Goal: Find specific page/section: Find specific page/section

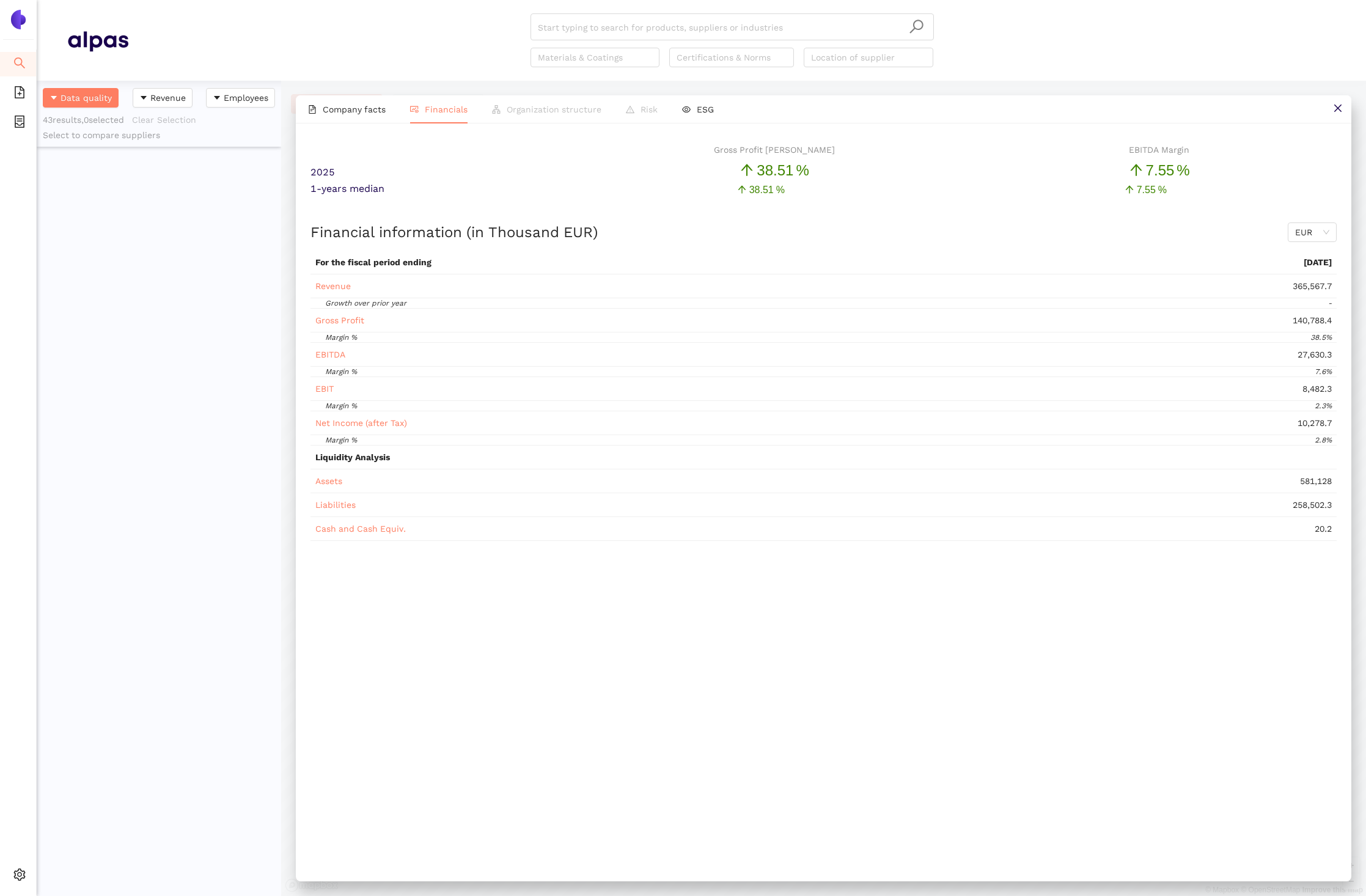
scroll to position [816, 245]
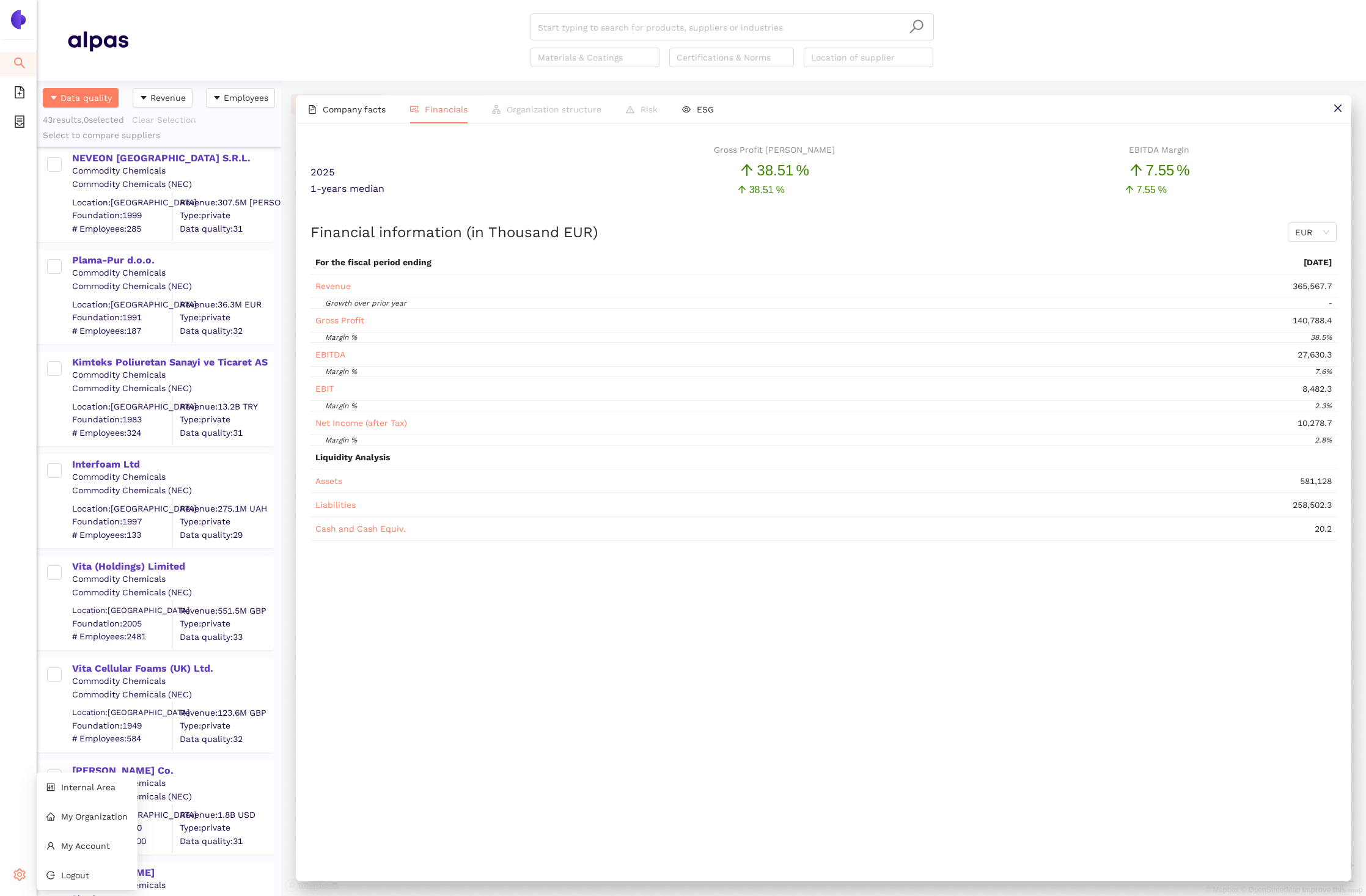
click at [22, 878] on icon "setting" at bounding box center [20, 874] width 11 height 12
click at [89, 788] on span "Internal Area" at bounding box center [88, 787] width 55 height 10
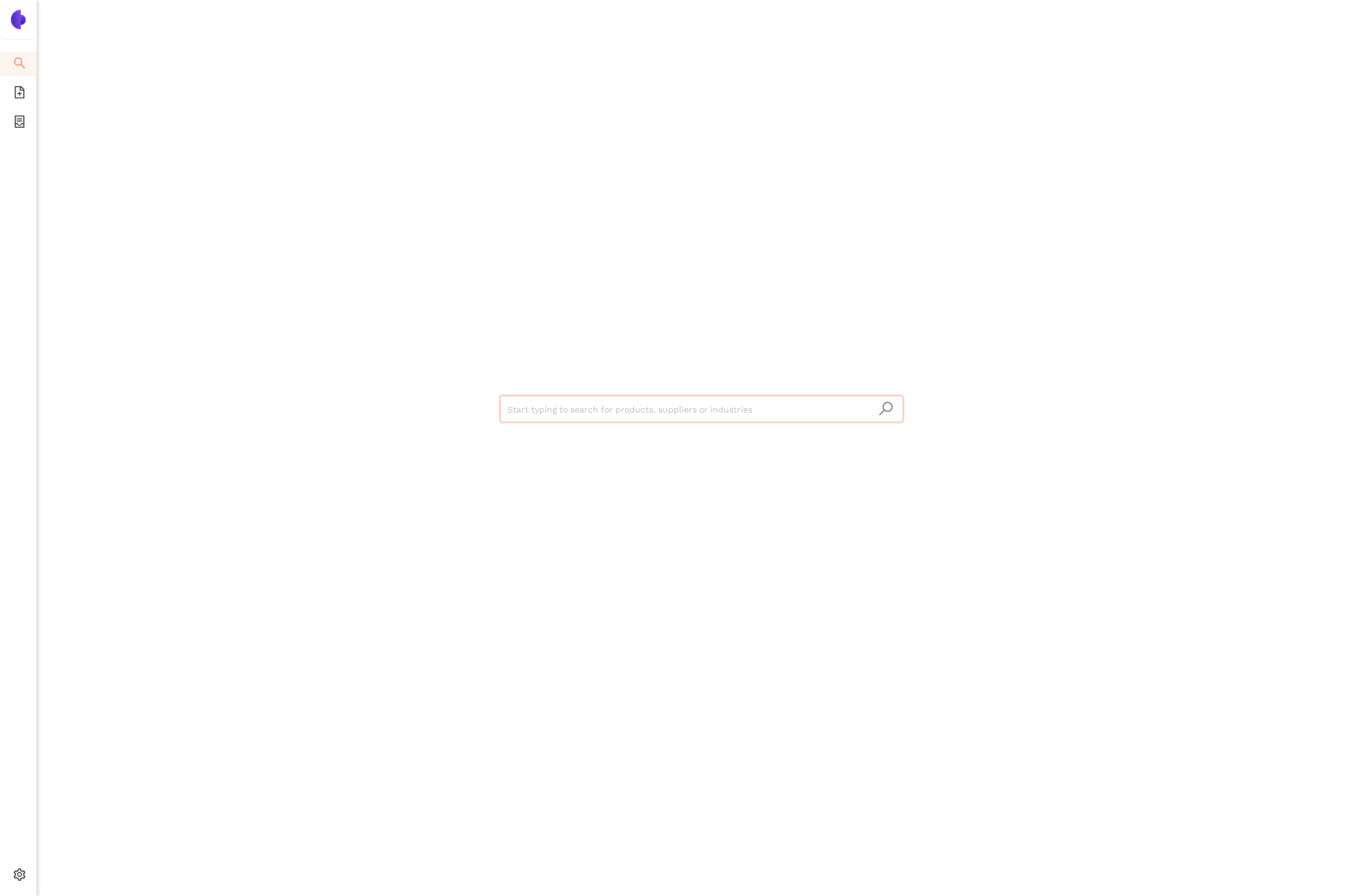
click at [610, 412] on input "search" at bounding box center [701, 410] width 389 height 27
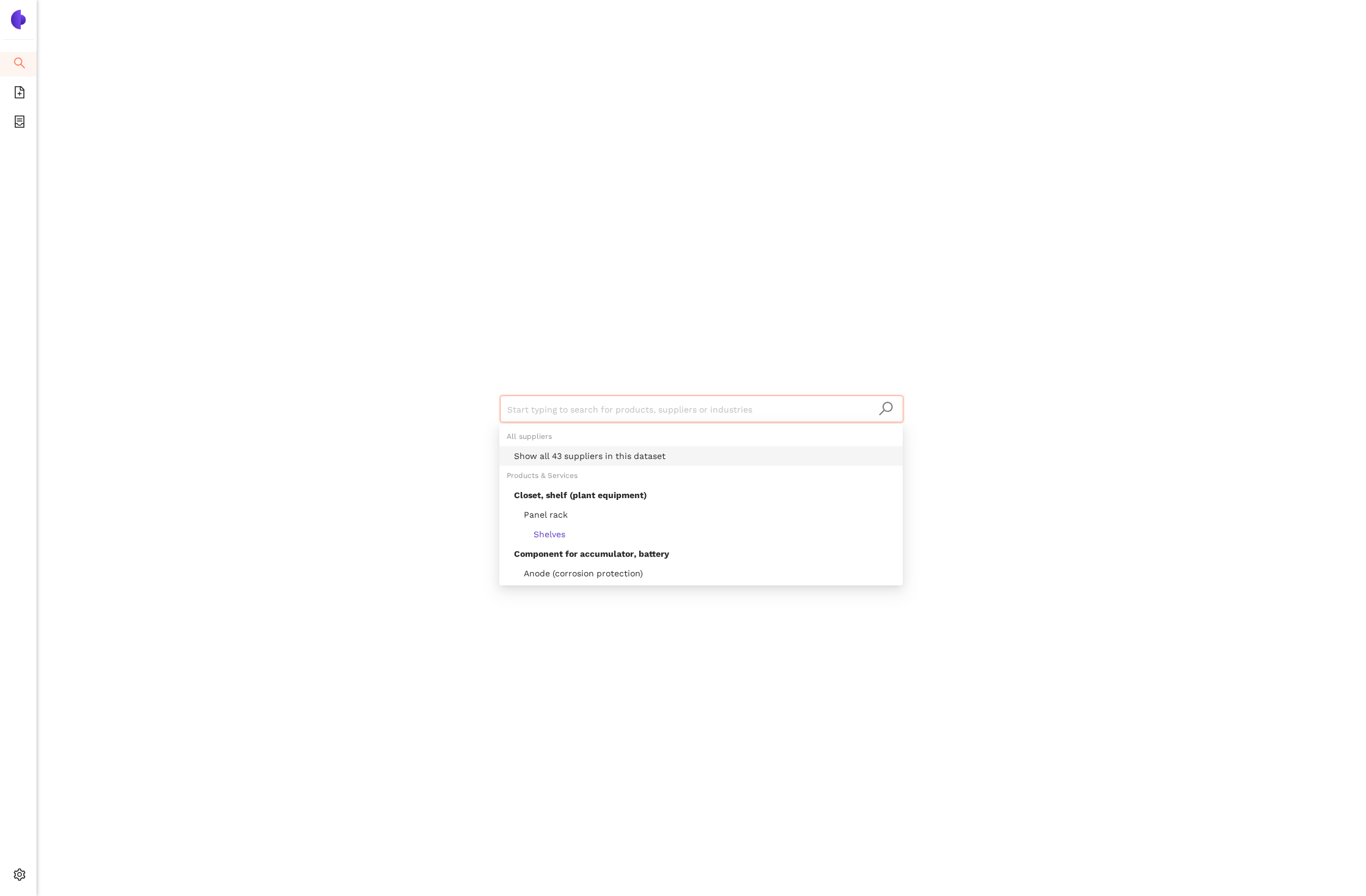
click at [615, 451] on div "Show all 43 suppliers in this dataset" at bounding box center [705, 456] width 381 height 13
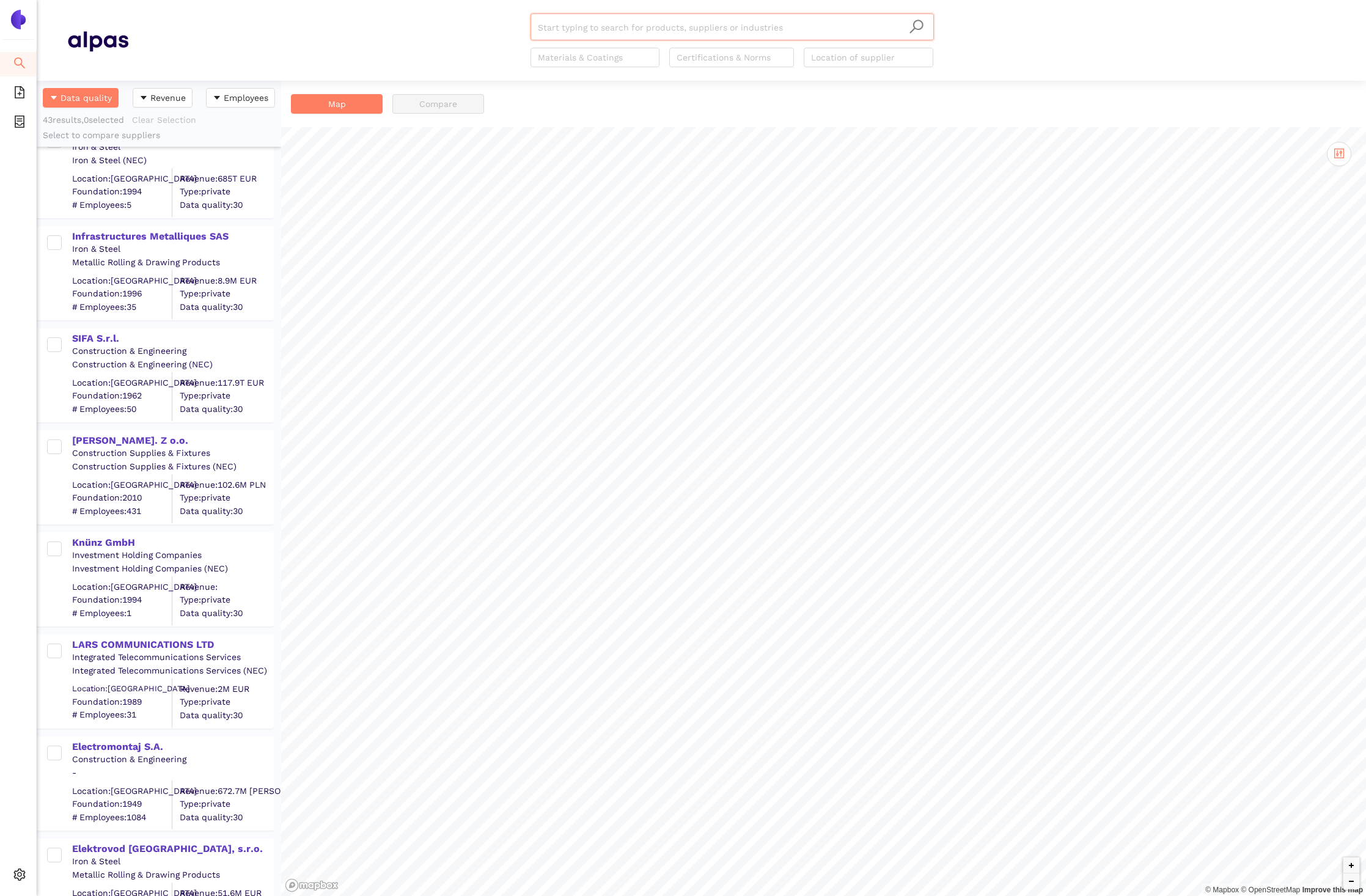
scroll to position [3654, 0]
